Goal: Transaction & Acquisition: Purchase product/service

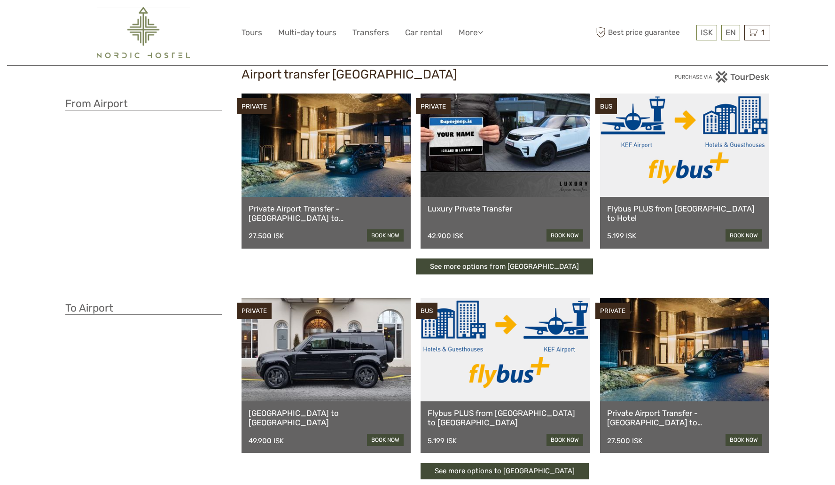
click at [672, 172] on link at bounding box center [685, 144] width 170 height 103
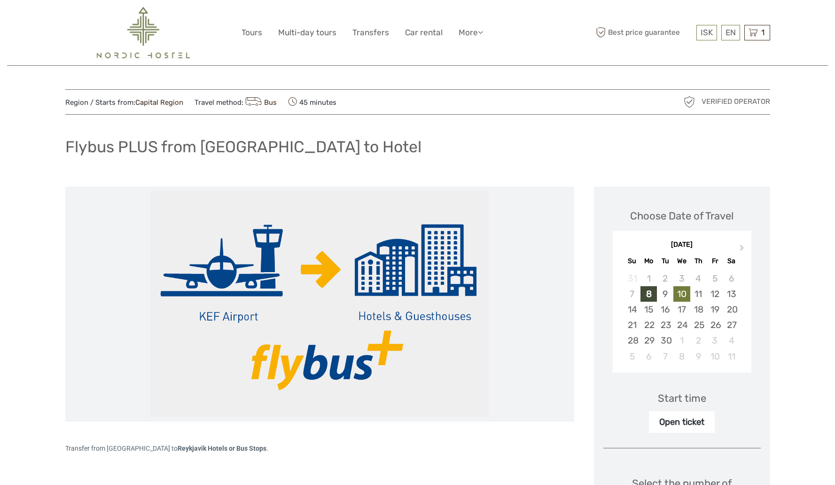
click at [683, 295] on div "10" at bounding box center [681, 294] width 16 height 16
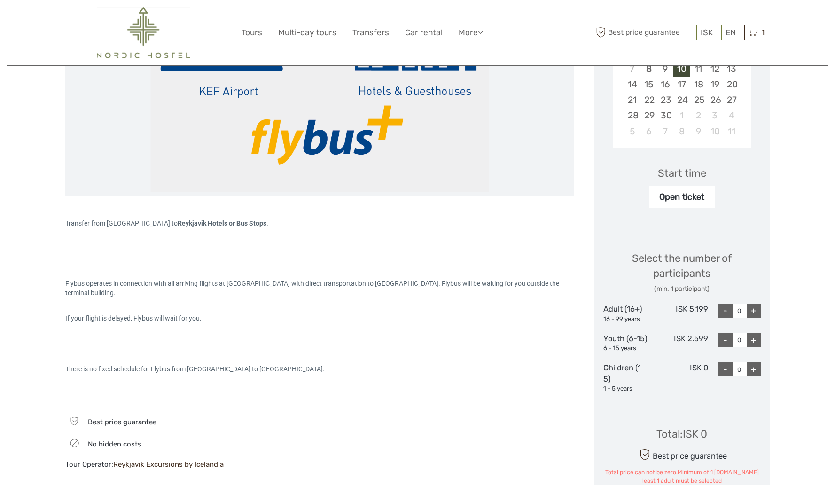
scroll to position [228, 0]
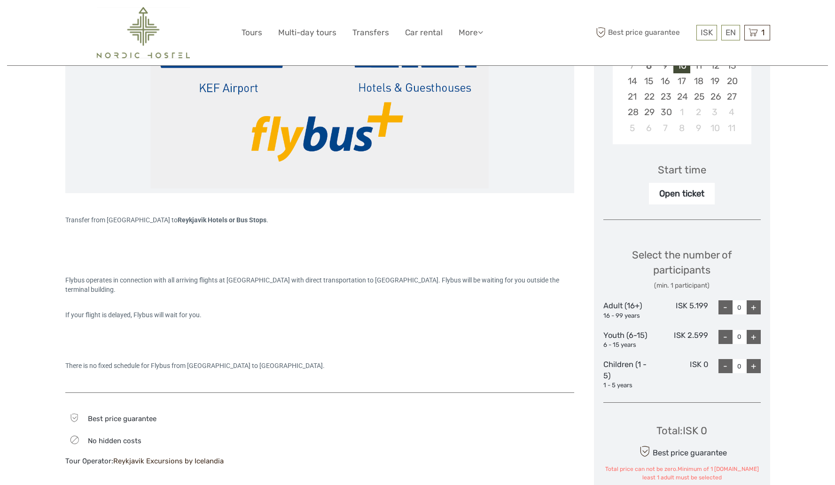
click at [754, 309] on div "+" at bounding box center [754, 307] width 14 height 14
type input "2"
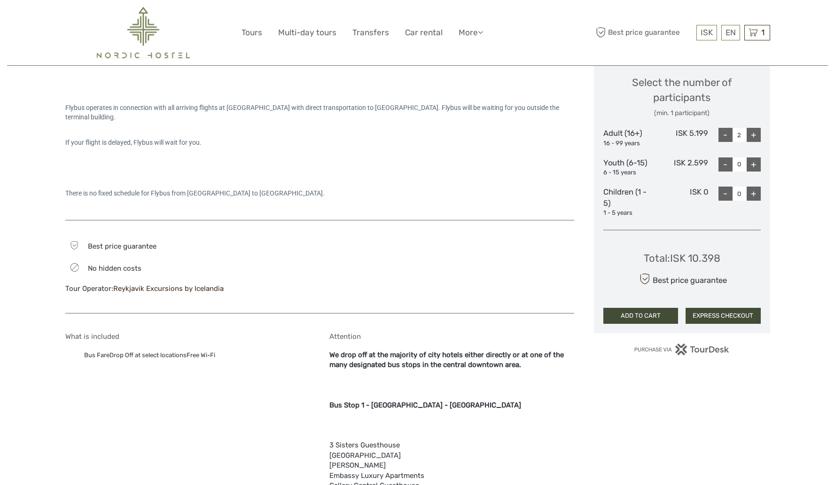
scroll to position [404, 0]
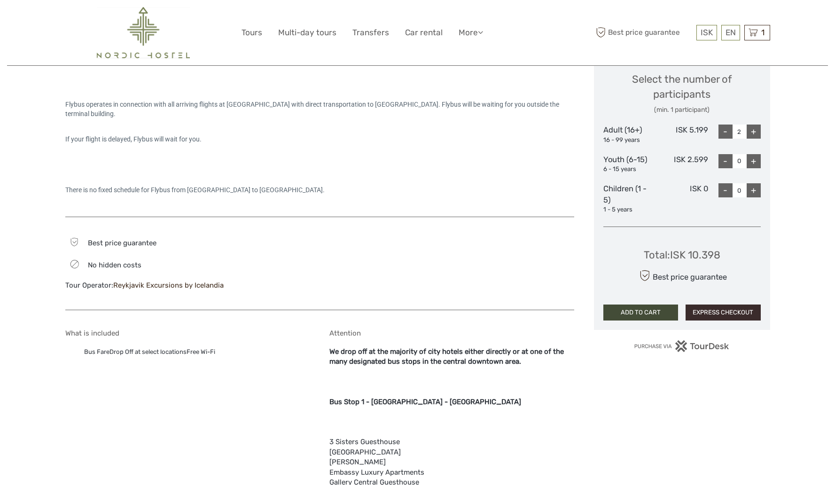
click at [718, 312] on button "EXPRESS CHECKOUT" at bounding box center [722, 312] width 75 height 16
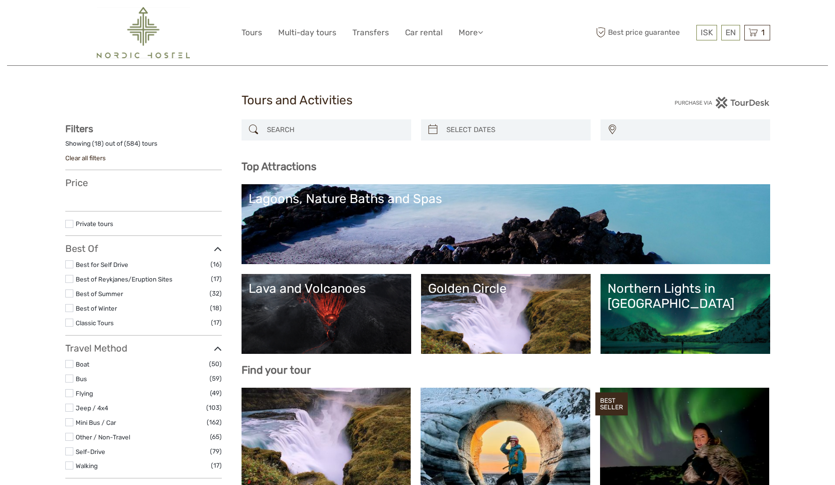
select select
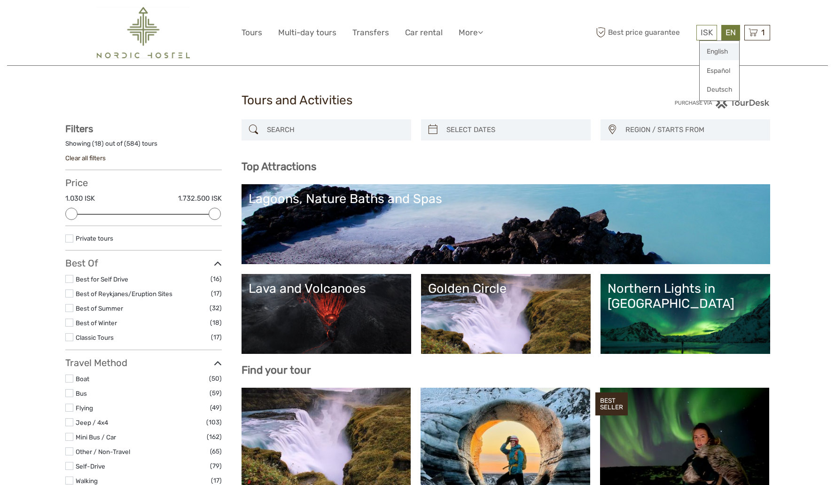
click at [722, 51] on link "English" at bounding box center [719, 51] width 39 height 17
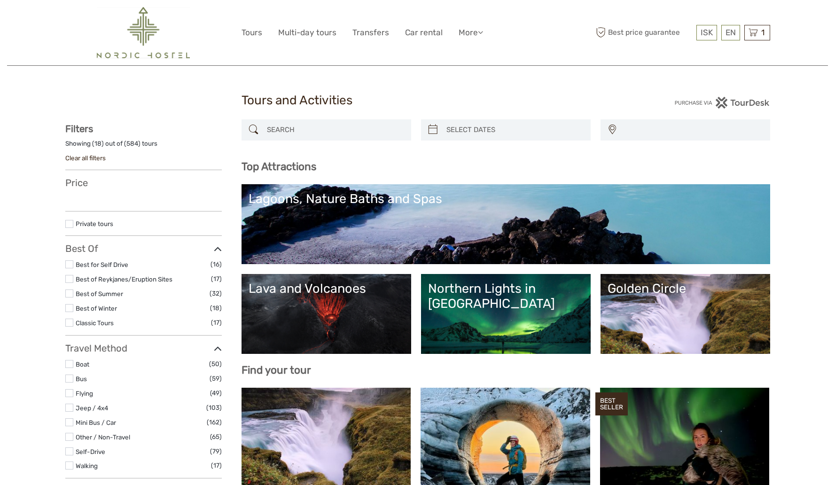
select select
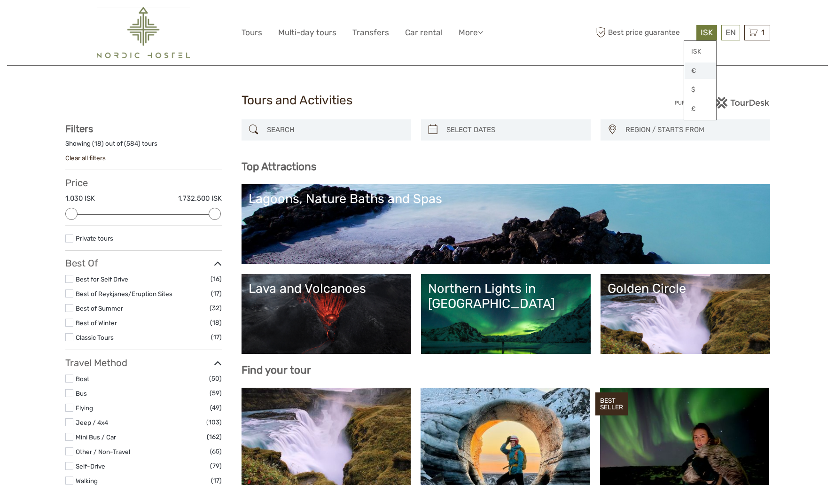
click at [705, 70] on link "€" at bounding box center [700, 70] width 32 height 17
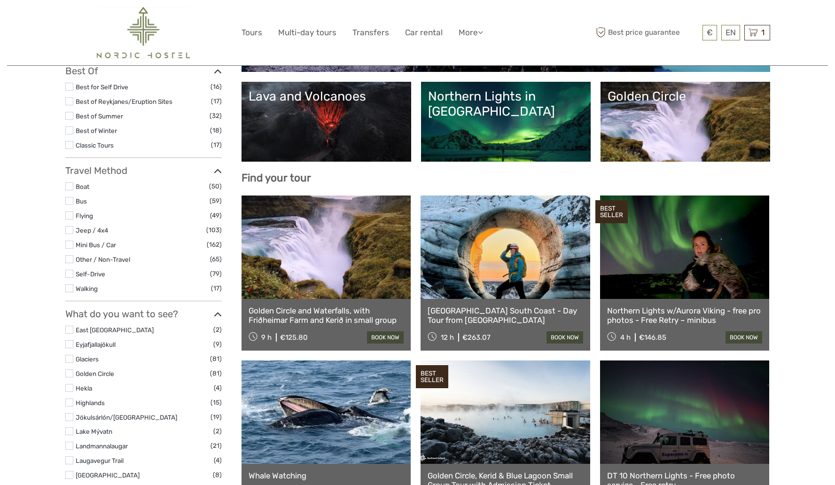
scroll to position [193, 0]
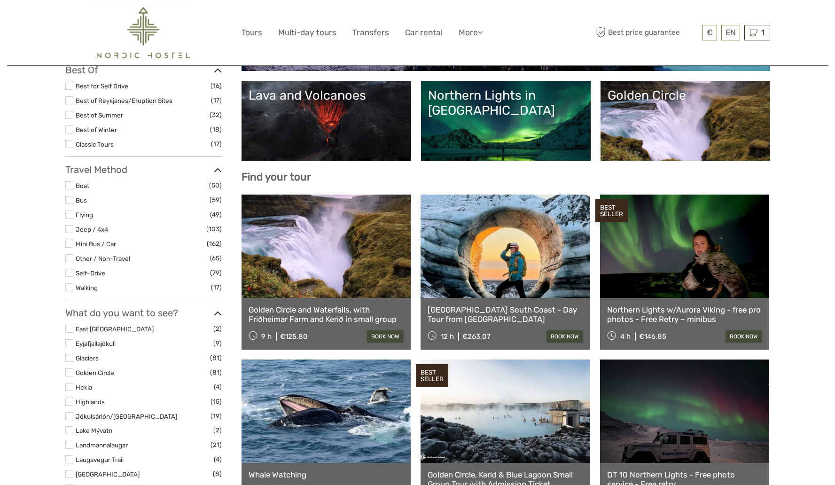
click at [67, 214] on label at bounding box center [69, 214] width 8 height 8
click at [0, 0] on input "checkbox" at bounding box center [0, 0] width 0 height 0
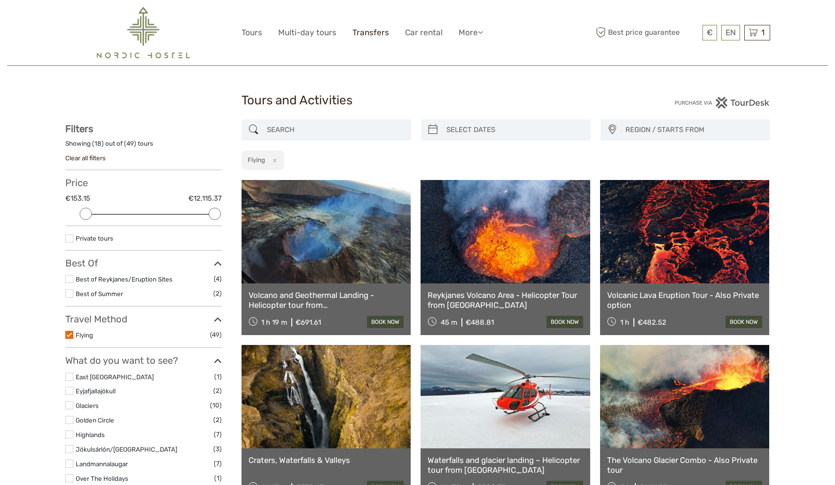
click at [375, 31] on link "Transfers" at bounding box center [370, 33] width 37 height 14
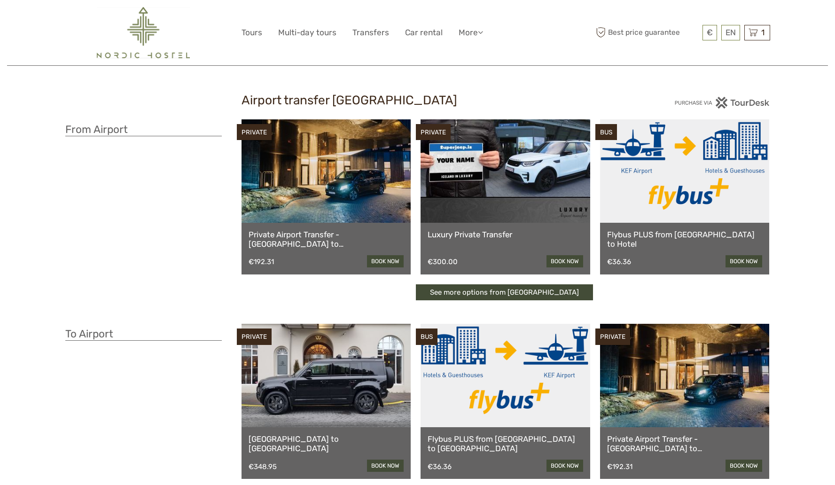
click at [695, 160] on link at bounding box center [685, 170] width 170 height 103
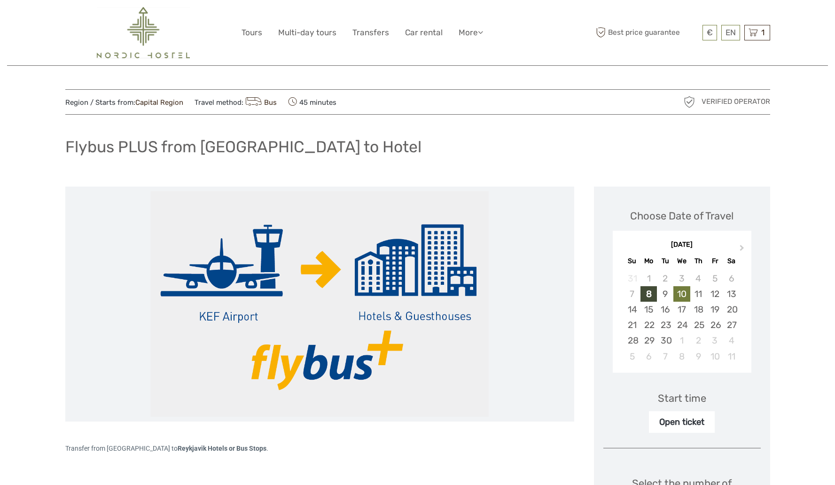
click at [682, 294] on div "10" at bounding box center [681, 294] width 16 height 16
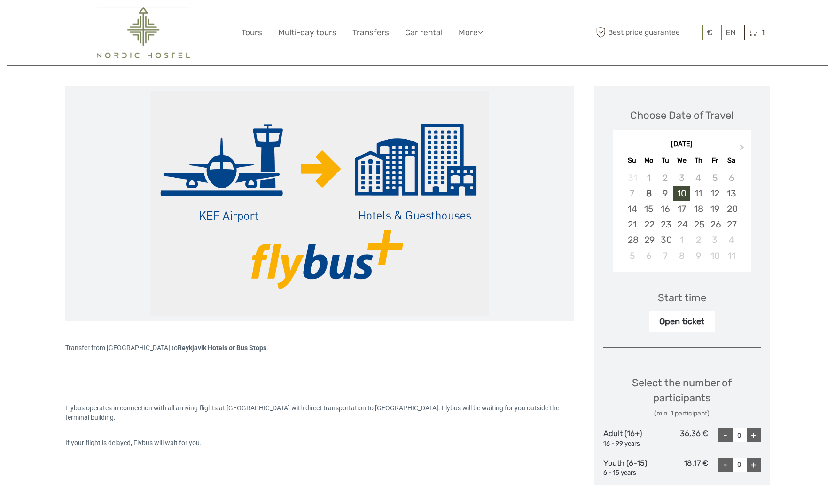
scroll to position [130, 0]
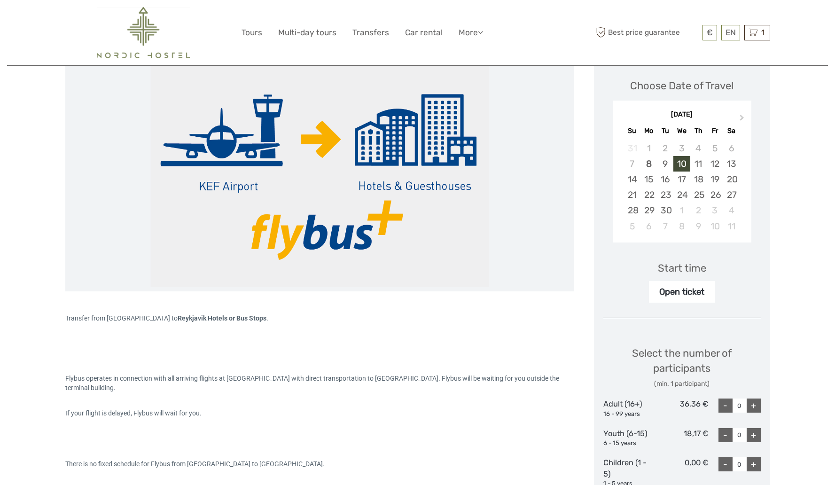
click at [681, 266] on div "Start time" at bounding box center [682, 268] width 48 height 15
click at [680, 291] on div "Open ticket" at bounding box center [682, 292] width 66 height 22
click at [750, 407] on div "+" at bounding box center [754, 405] width 14 height 14
type input "2"
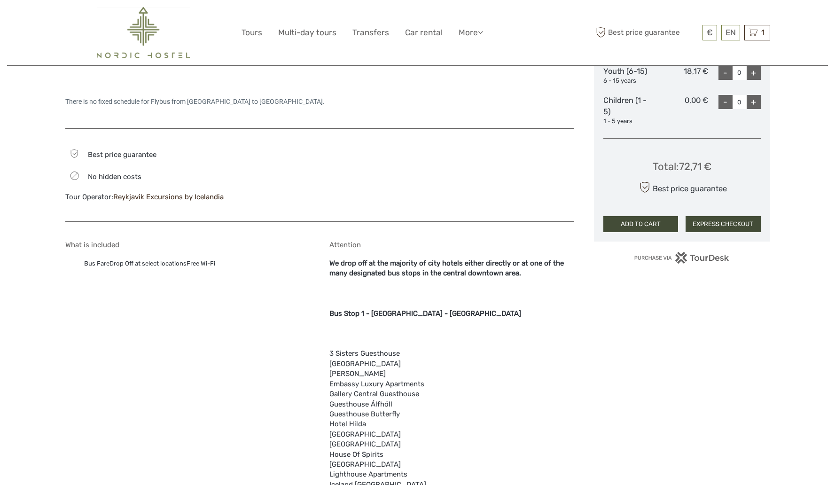
scroll to position [493, 0]
click at [627, 227] on button "ADD TO CART" at bounding box center [640, 224] width 75 height 16
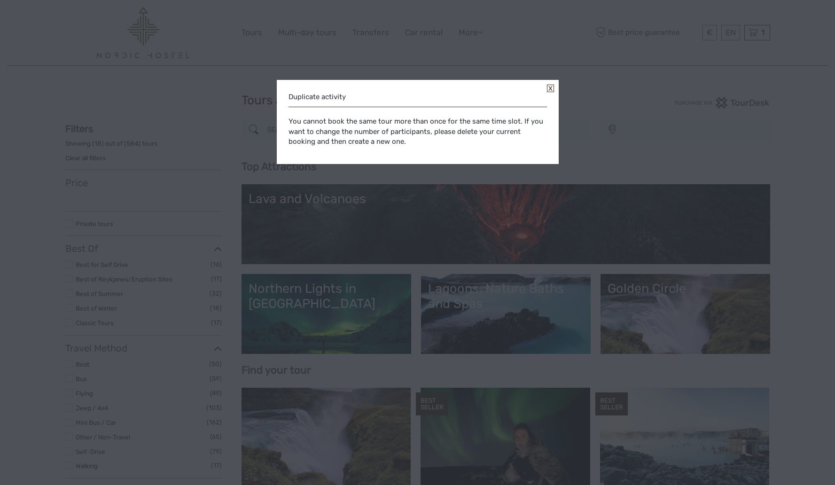
select select
click at [549, 88] on link at bounding box center [550, 89] width 7 height 8
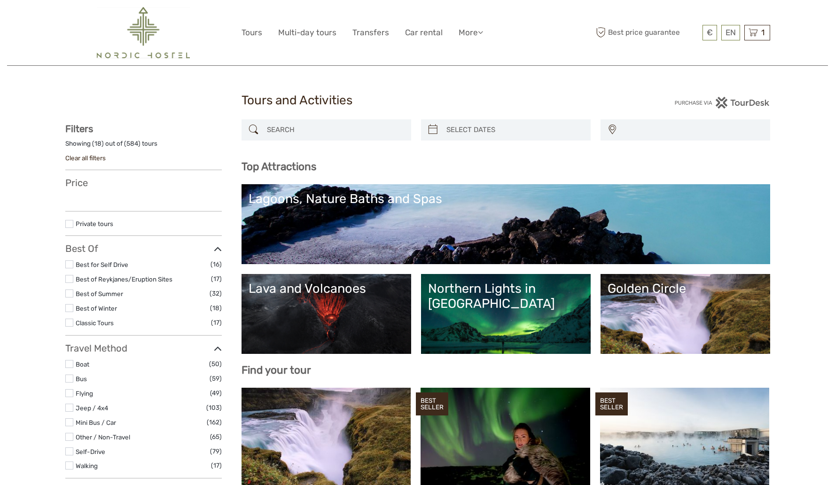
select select
click at [755, 32] on icon at bounding box center [752, 33] width 9 height 12
select select
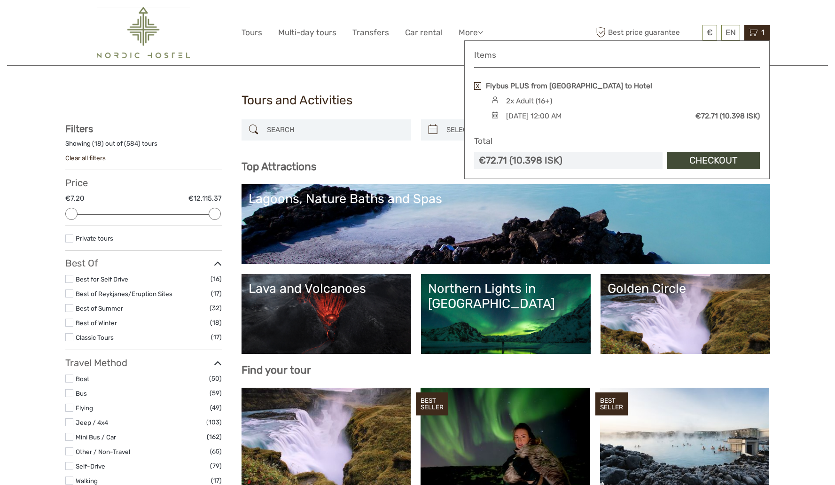
click at [561, 120] on div "Wednesday, 10 September 2025 - 12:00 AM" at bounding box center [533, 116] width 55 height 10
click at [722, 160] on link "Checkout" at bounding box center [713, 160] width 93 height 17
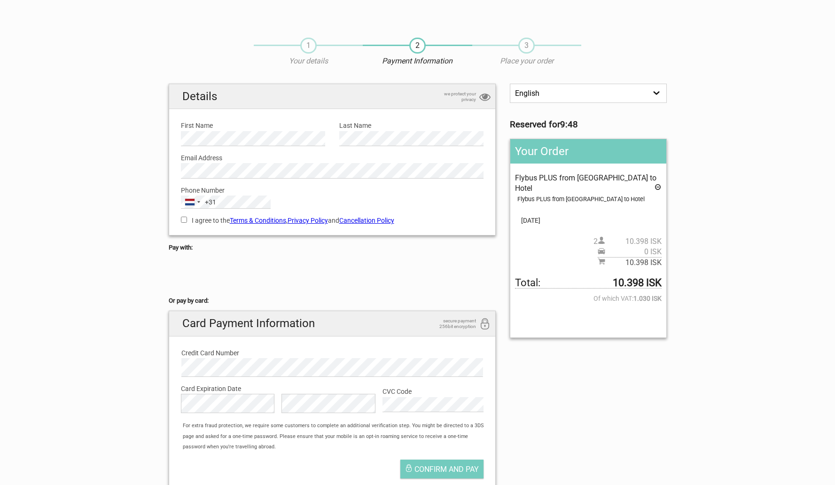
click at [185, 218] on input "I agree to the Terms & Conditions , Privacy Policy and Cancellation Policy" at bounding box center [184, 220] width 6 height 6
checkbox input "true"
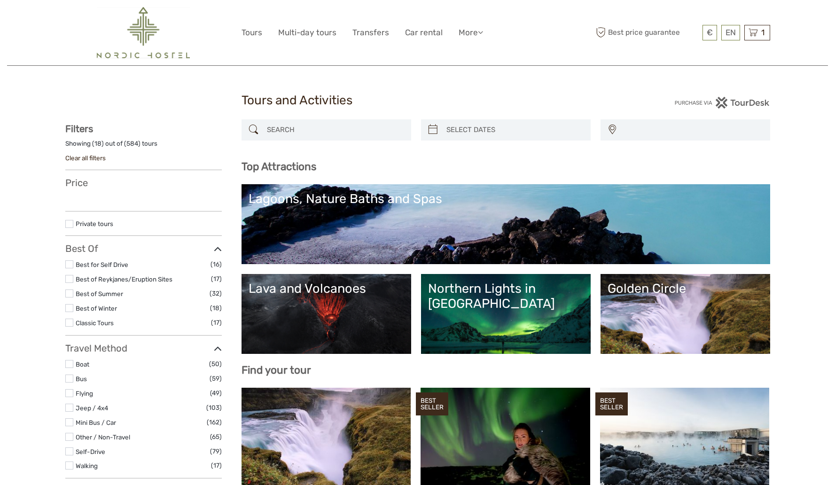
select select
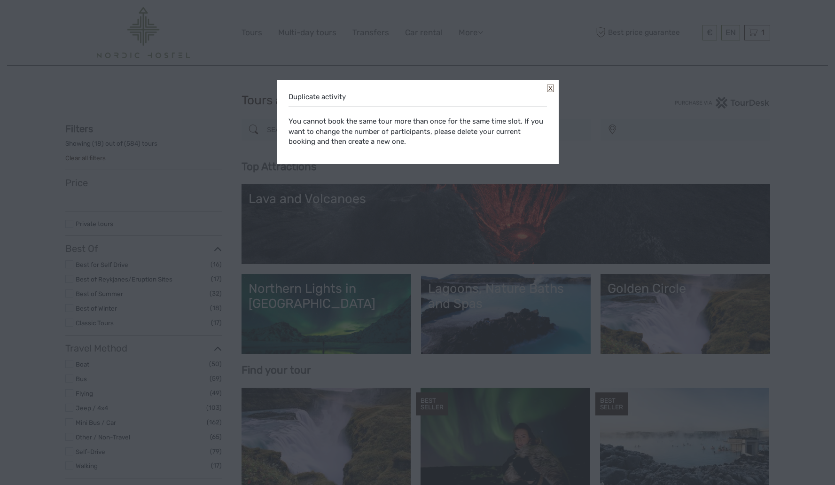
select select
click at [550, 88] on link at bounding box center [550, 89] width 7 height 8
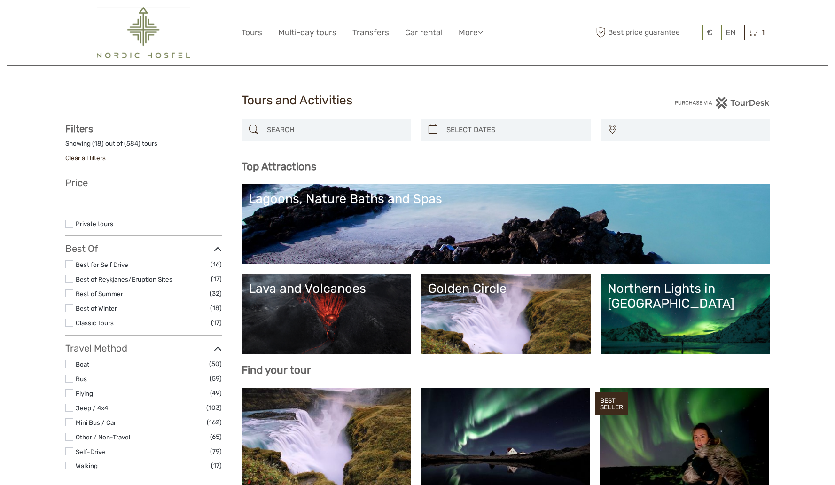
select select
click at [762, 32] on span "1" at bounding box center [763, 32] width 6 height 9
select select
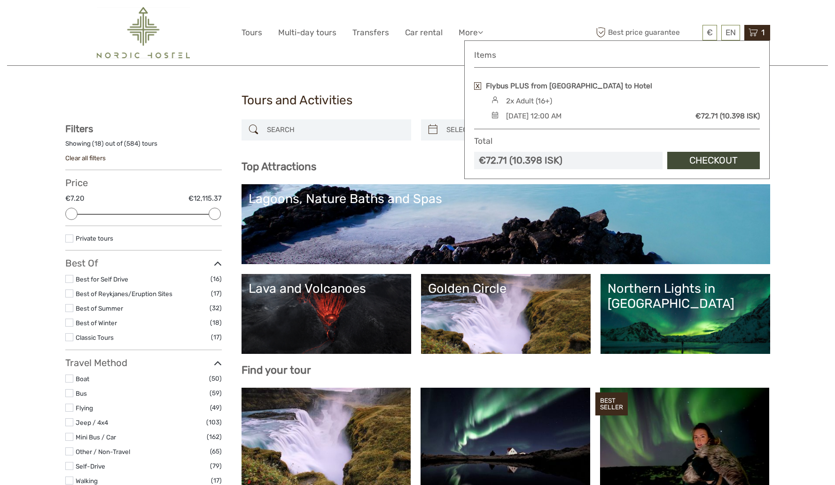
click at [480, 85] on link at bounding box center [477, 86] width 7 height 8
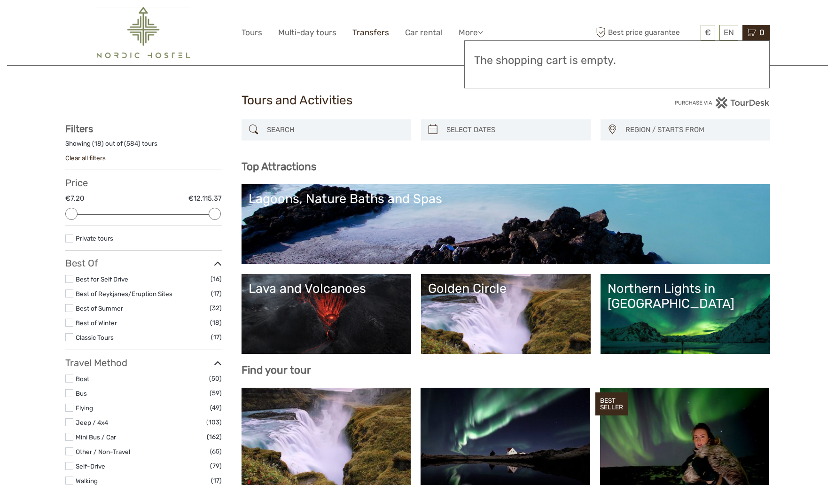
click at [377, 34] on link "Transfers" at bounding box center [370, 33] width 37 height 14
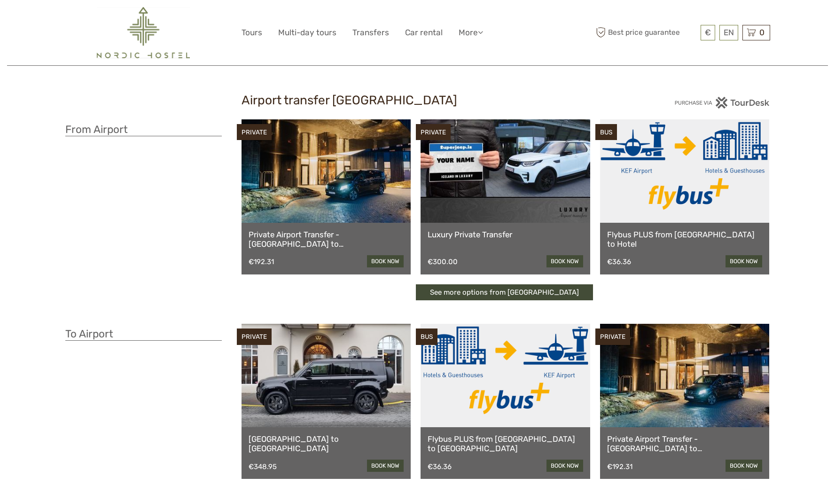
click at [655, 198] on link at bounding box center [685, 170] width 170 height 103
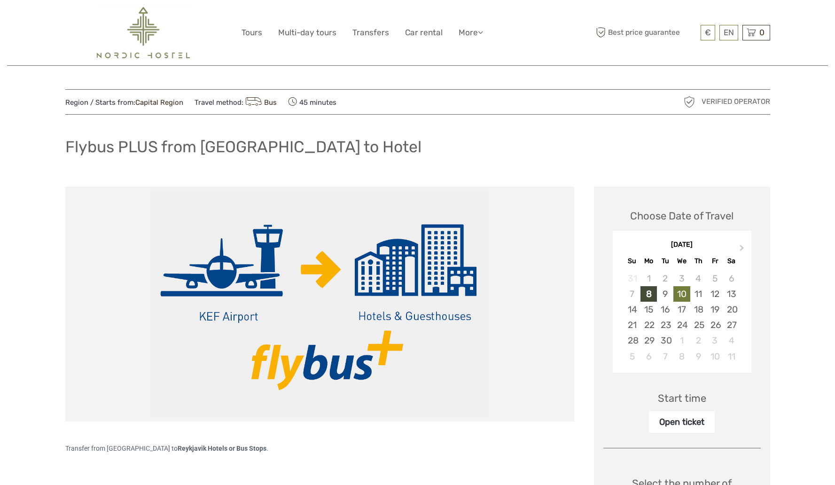
click at [681, 293] on div "10" at bounding box center [681, 294] width 16 height 16
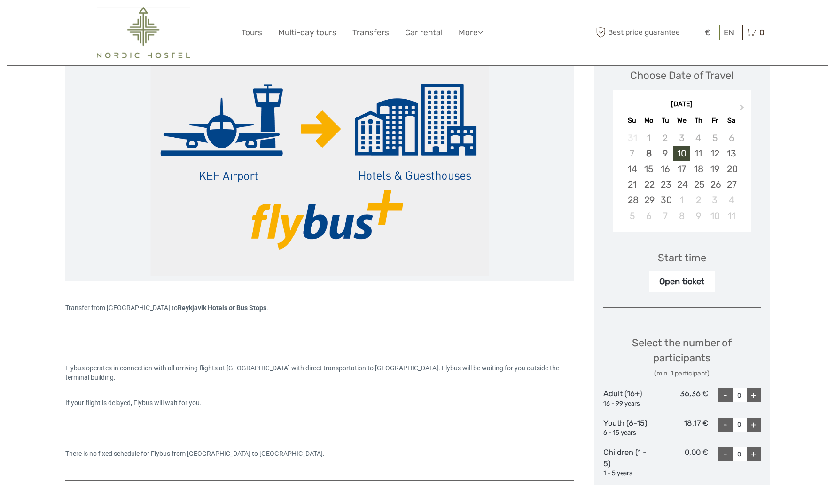
scroll to position [157, 0]
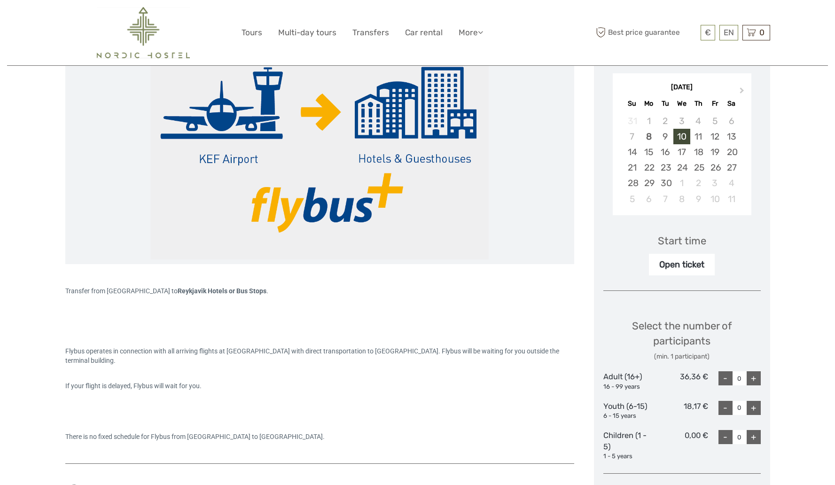
click at [685, 263] on div "Open ticket" at bounding box center [682, 265] width 66 height 22
click at [682, 237] on div "Start time" at bounding box center [682, 241] width 48 height 15
click at [678, 266] on div "Open ticket" at bounding box center [682, 265] width 66 height 22
click at [754, 379] on div "+" at bounding box center [754, 378] width 14 height 14
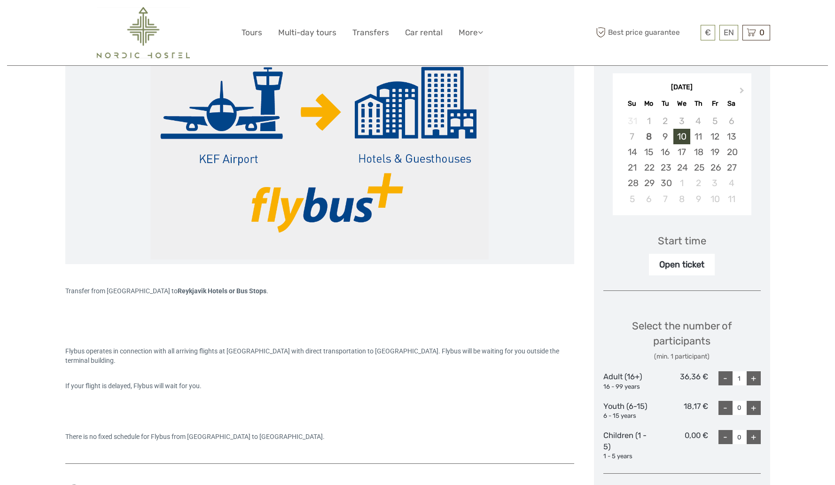
type input "2"
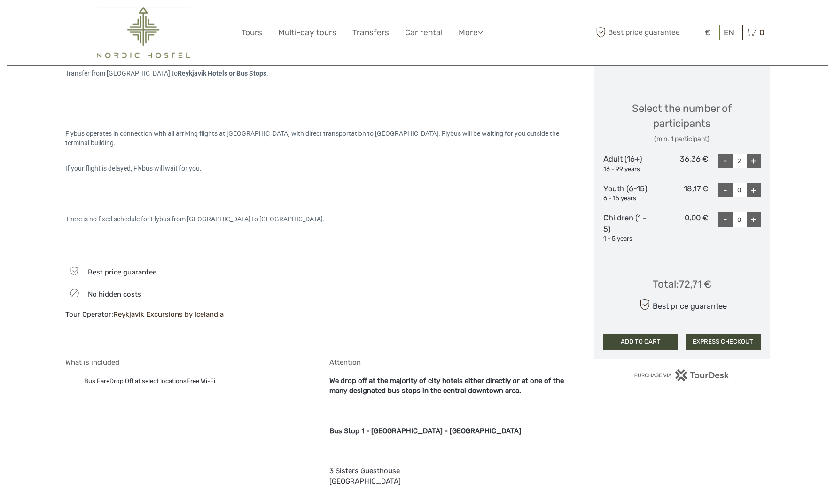
scroll to position [376, 0]
click at [658, 338] on button "ADD TO CART" at bounding box center [640, 341] width 75 height 16
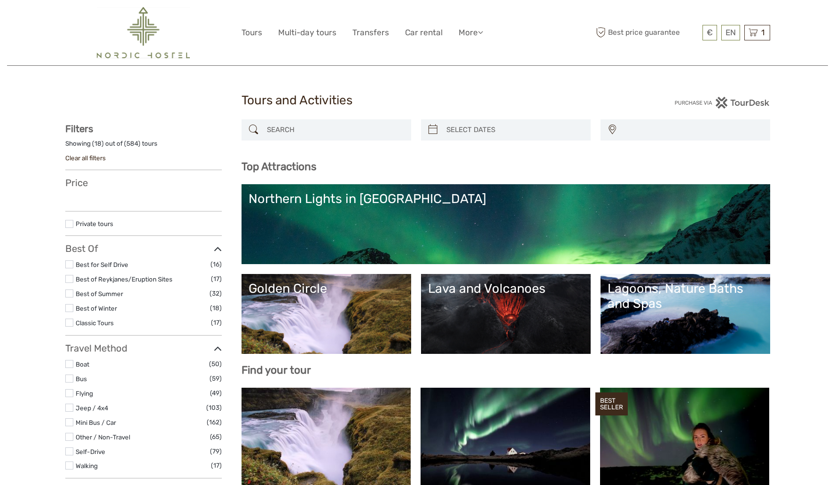
select select
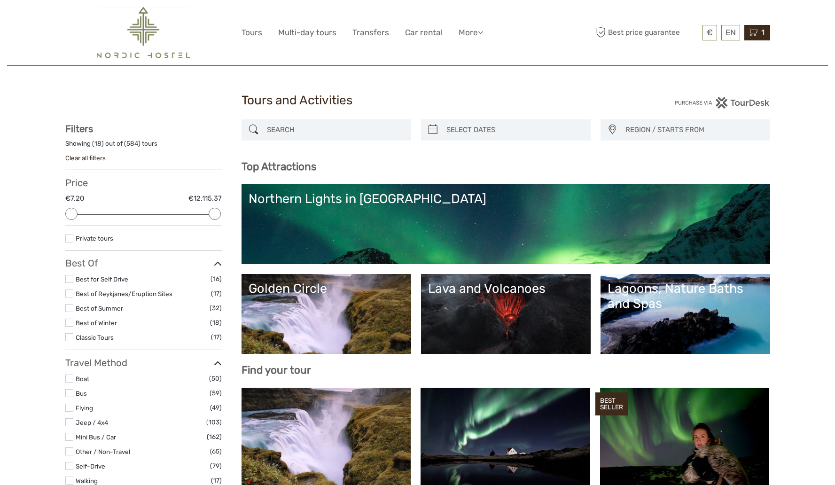
click at [760, 35] on span "1" at bounding box center [763, 32] width 6 height 9
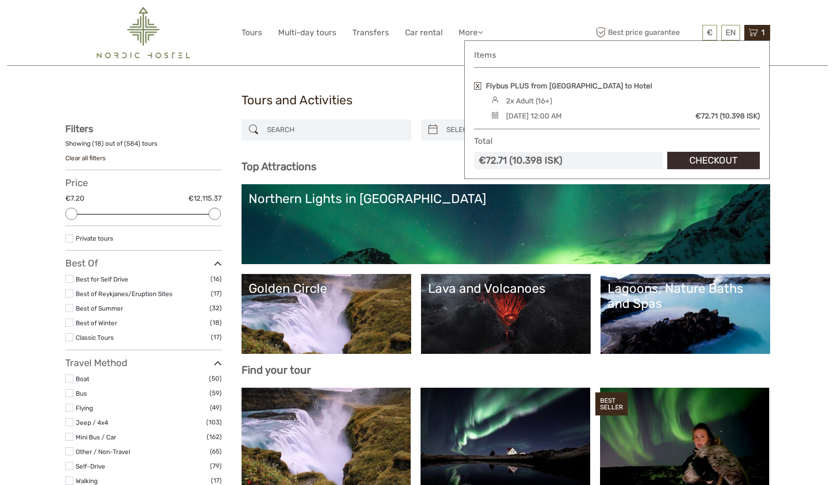
click at [682, 163] on link "Checkout" at bounding box center [713, 160] width 93 height 17
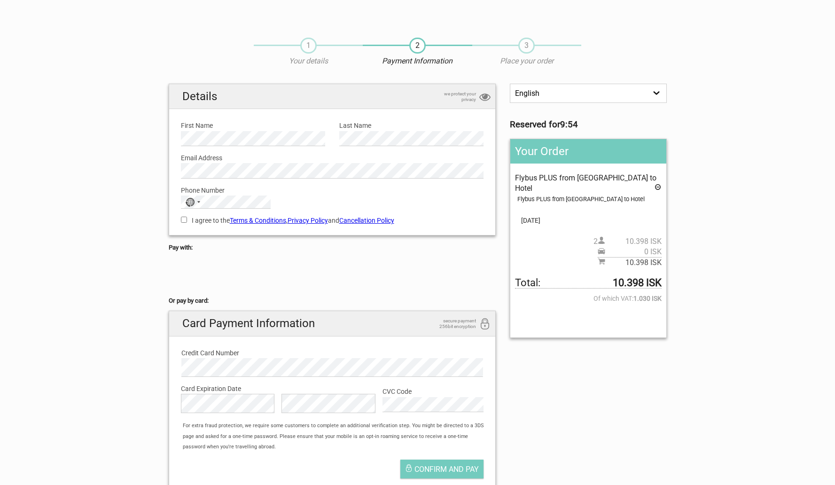
click at [187, 220] on label "I agree to the Terms & Conditions , Privacy Policy and Cancellation Policy" at bounding box center [332, 220] width 303 height 10
click at [187, 220] on input "I agree to the Terms & Conditions , Privacy Policy and Cancellation Policy" at bounding box center [184, 220] width 6 height 6
checkbox input "true"
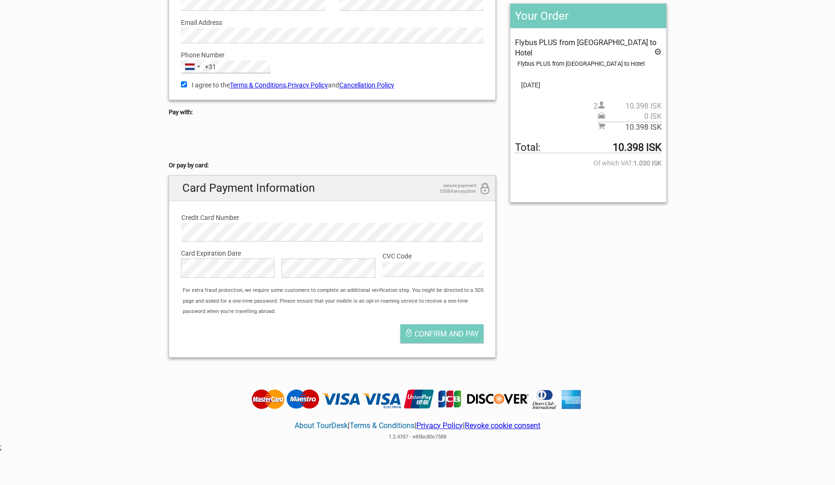
scroll to position [139, 0]
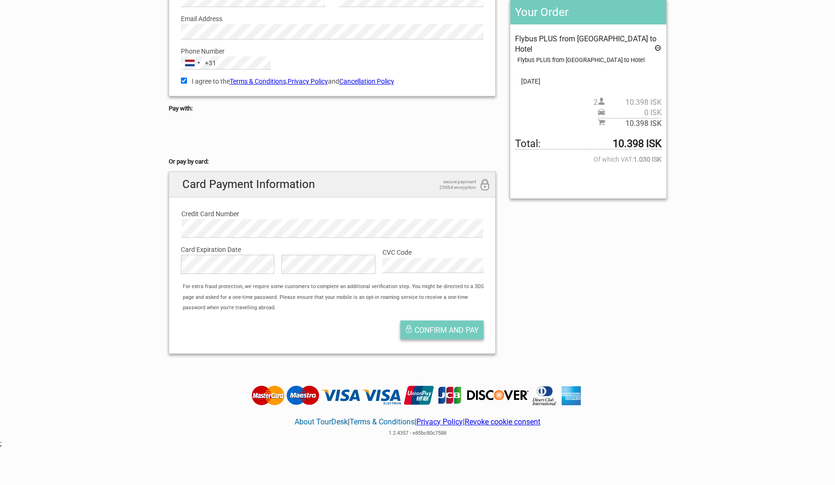
click at [466, 333] on span "Confirm and pay" at bounding box center [446, 330] width 64 height 9
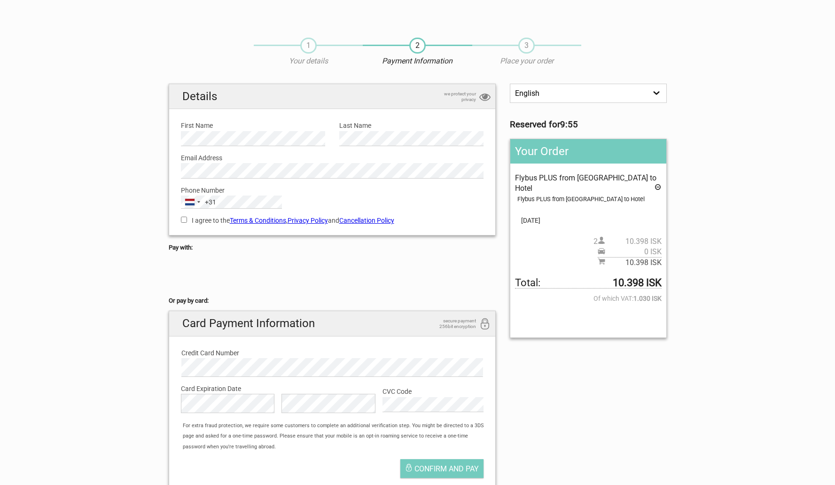
click at [662, 92] on select "English Español Deutsch" at bounding box center [588, 93] width 156 height 19
click at [510, 84] on select "English Español Deutsch" at bounding box center [588, 93] width 156 height 19
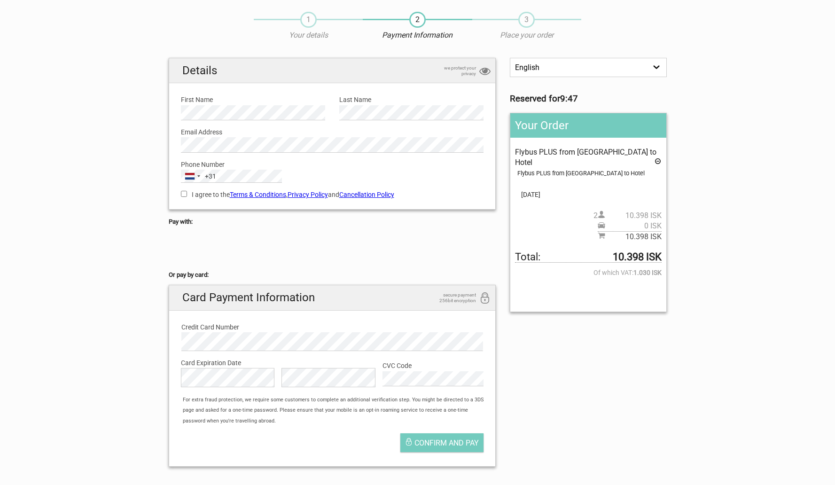
scroll to position [40, 0]
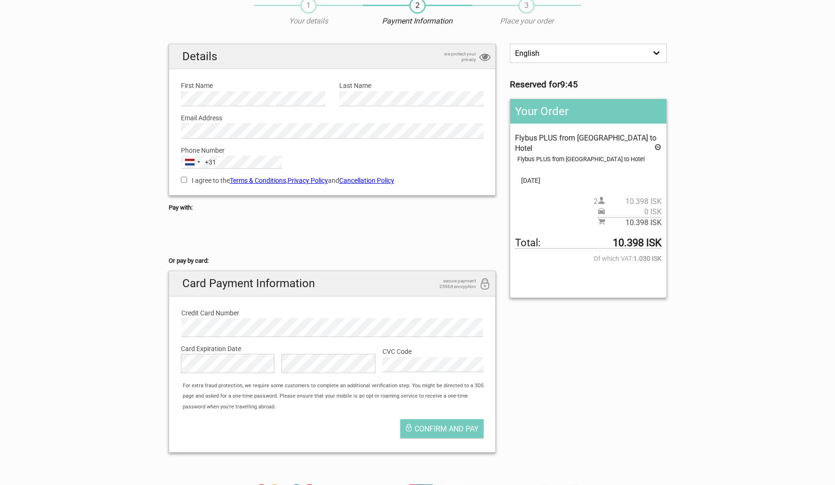
click at [183, 179] on input "I agree to the Terms & Conditions , Privacy Policy and Cancellation Policy" at bounding box center [184, 180] width 6 height 6
checkbox input "true"
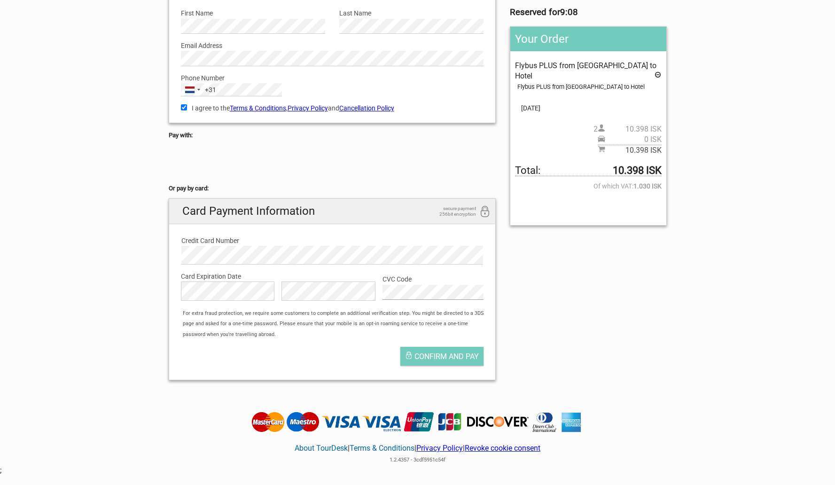
scroll to position [124, 0]
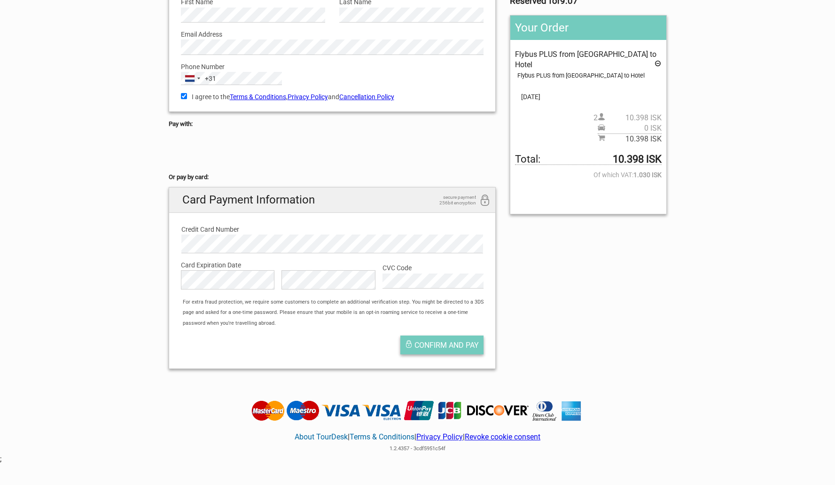
click at [454, 345] on span "Confirm and pay" at bounding box center [446, 345] width 64 height 9
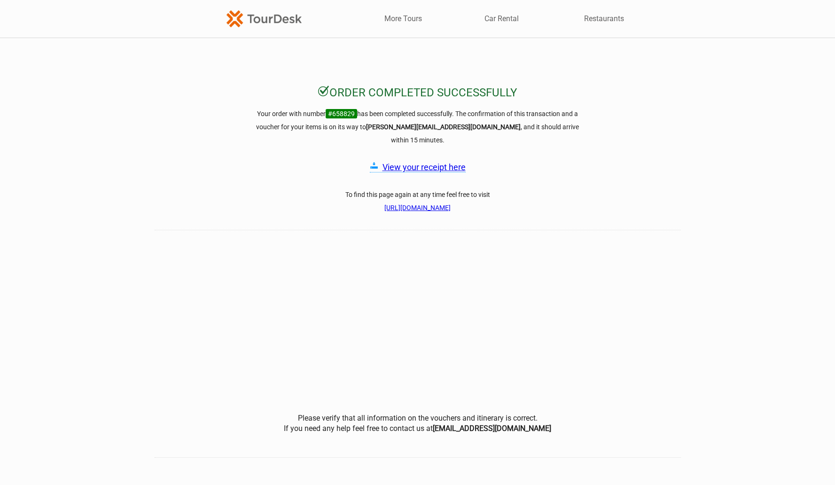
click at [450, 162] on link "View your receipt here" at bounding box center [423, 167] width 83 height 10
